Goal: Check status: Check status

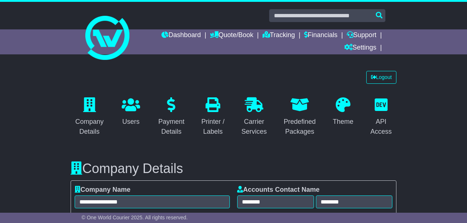
select select "**********"
select select "**"
click at [269, 33] on link "Tracking" at bounding box center [279, 35] width 32 height 13
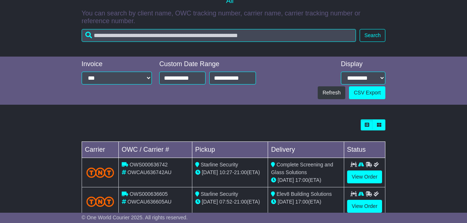
scroll to position [193, 0]
